Goal: Find contact information: Find contact information

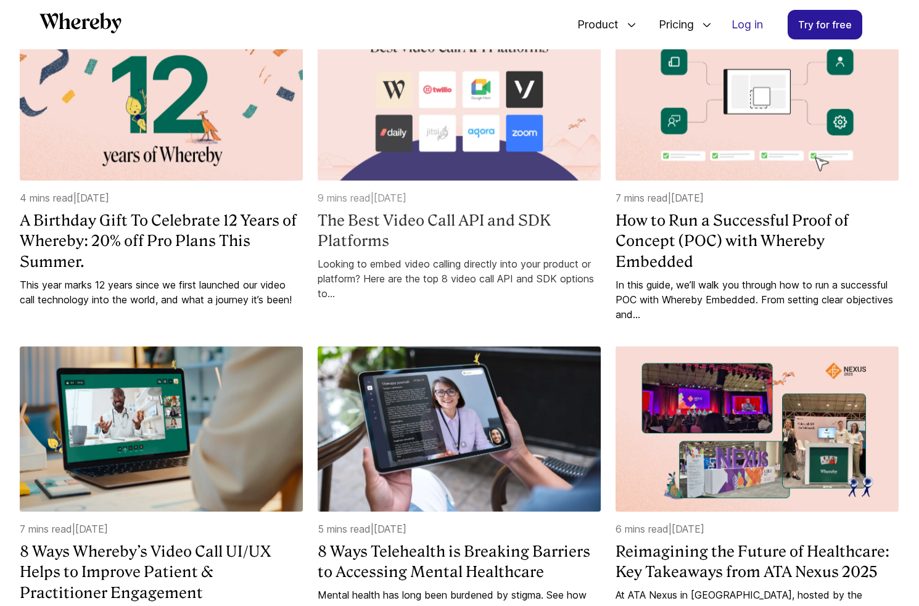
scroll to position [528, 0]
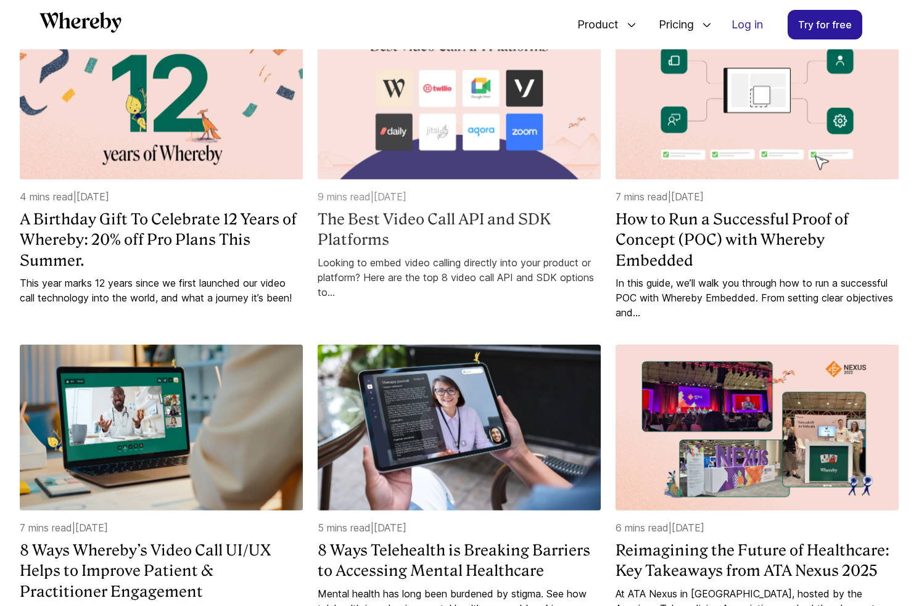
click at [420, 213] on h4 "The Best Video Call API and SDK Platforms" at bounding box center [459, 229] width 283 height 41
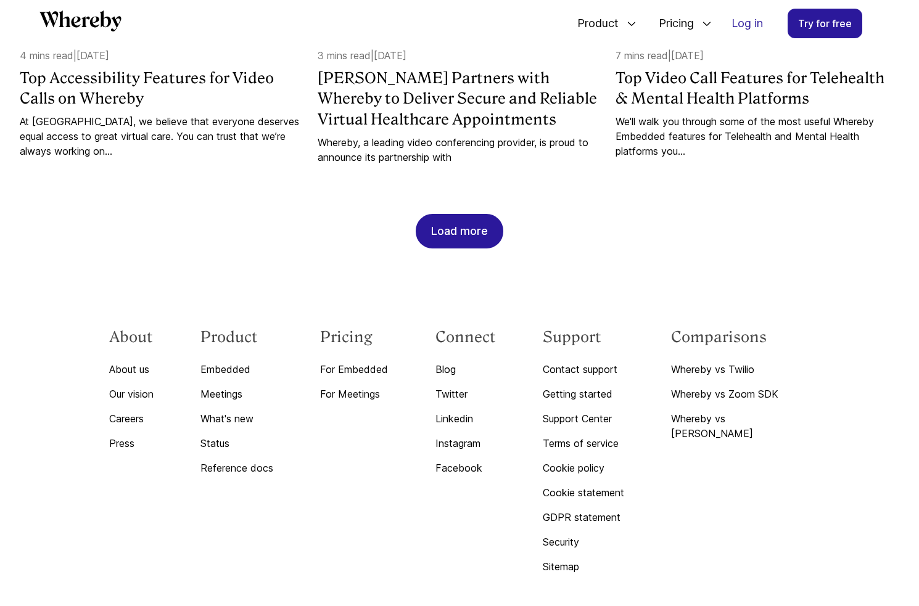
scroll to position [1311, 0]
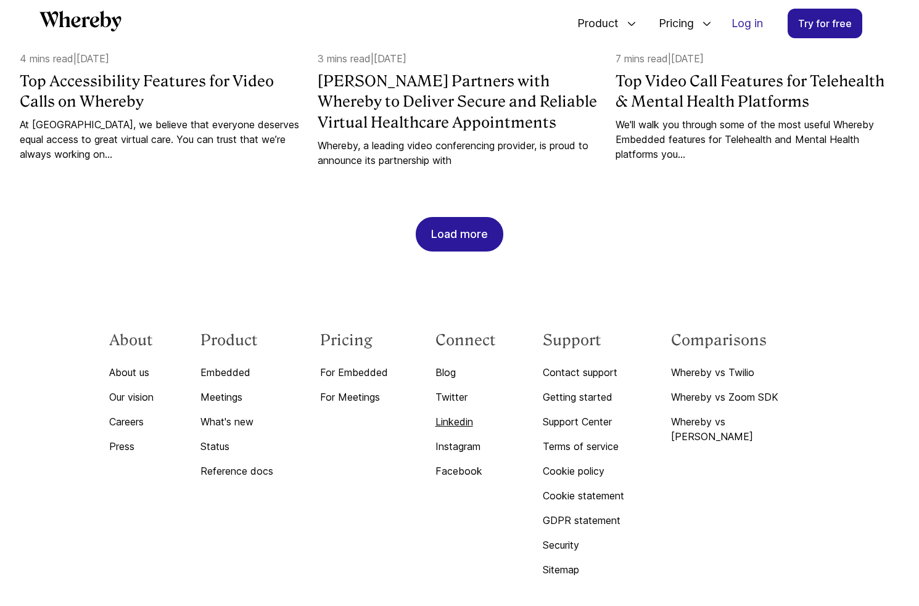
click at [486, 429] on link "Linkedin" at bounding box center [466, 422] width 60 height 15
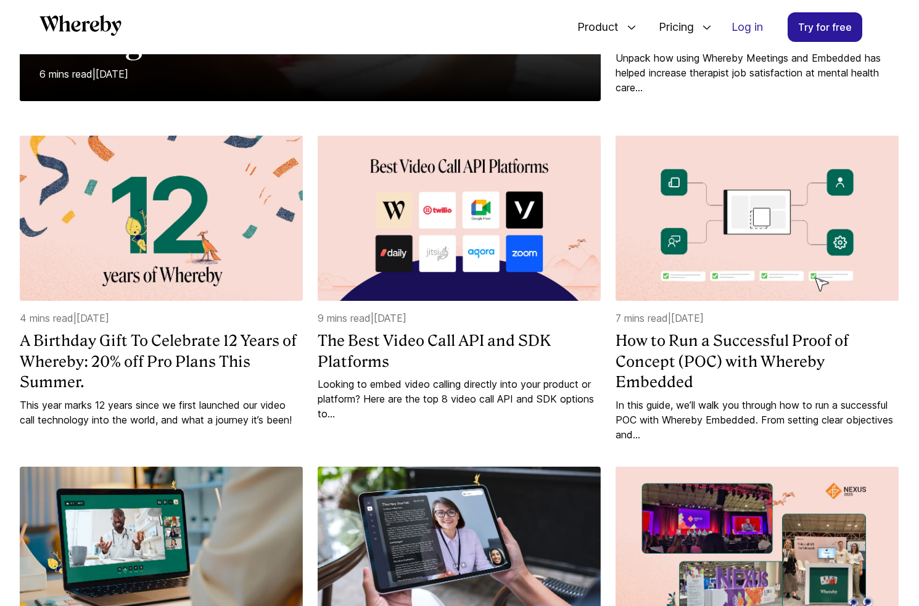
scroll to position [434, 0]
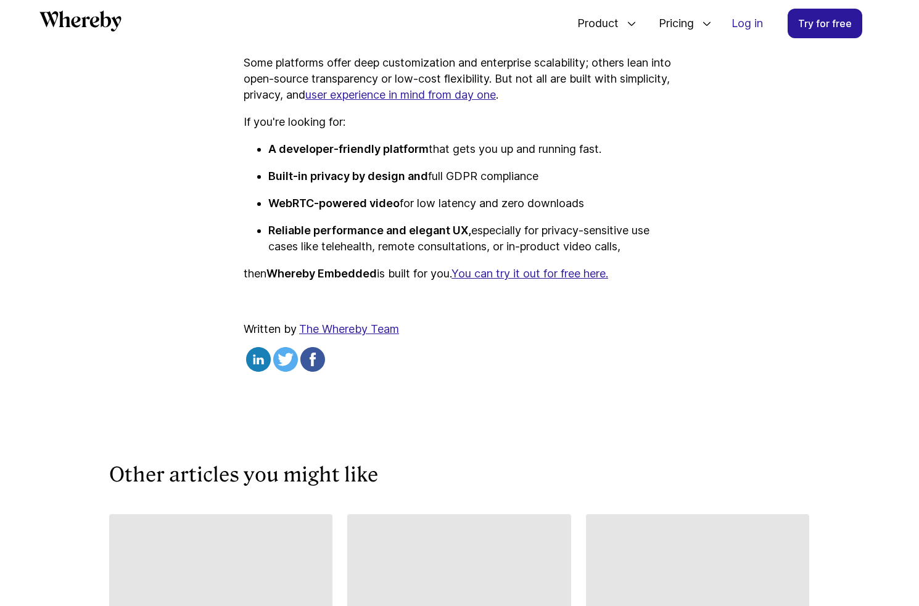
scroll to position [7040, 0]
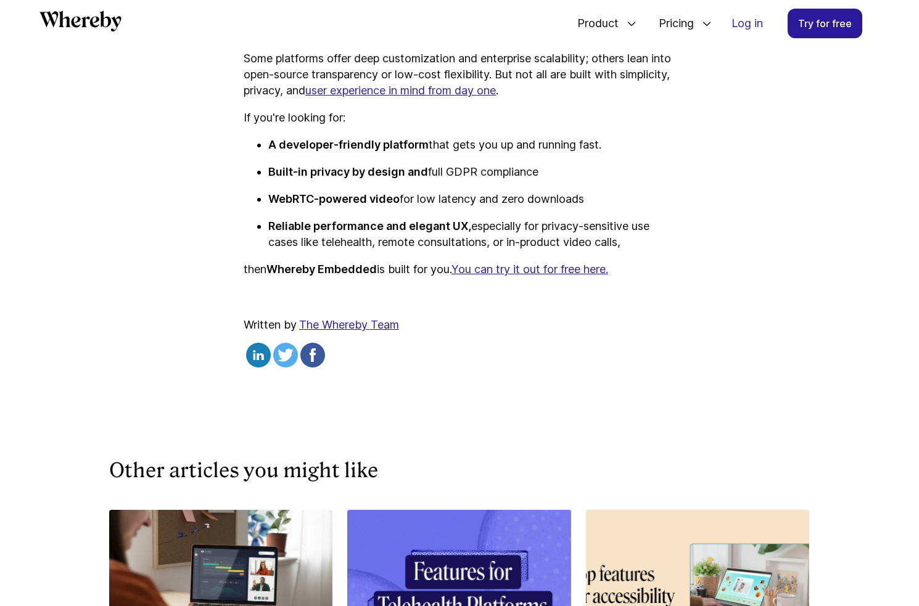
click at [380, 331] on link "The Whereby Team" at bounding box center [349, 324] width 100 height 13
